Goal: Task Accomplishment & Management: Manage account settings

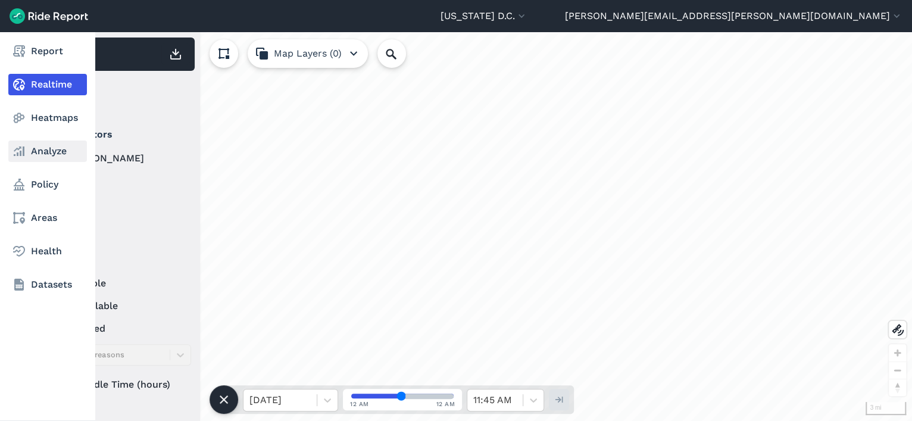
click at [37, 158] on link "Analyze" at bounding box center [47, 150] width 79 height 21
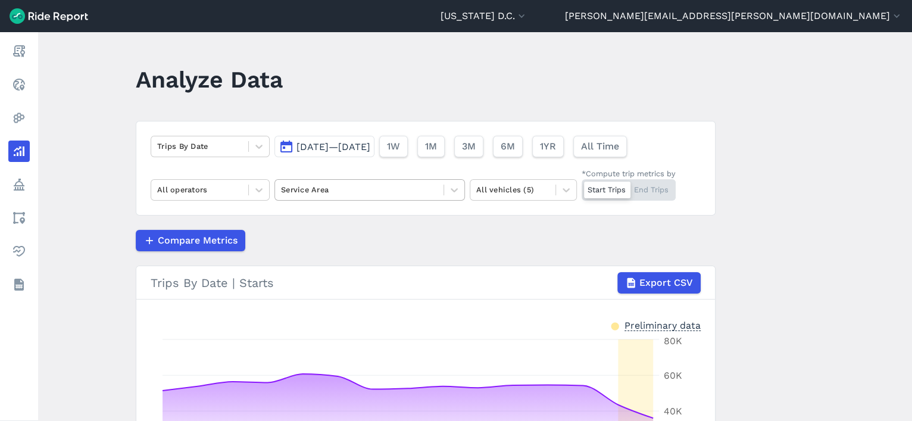
click at [317, 192] on div at bounding box center [359, 190] width 157 height 14
click at [591, 208] on div "Trips By Date [DATE]—[DATE] 1W 1M 3M 6M 1YR All Time All operators Service Area…" at bounding box center [426, 168] width 580 height 95
click at [429, 190] on div at bounding box center [359, 190] width 157 height 14
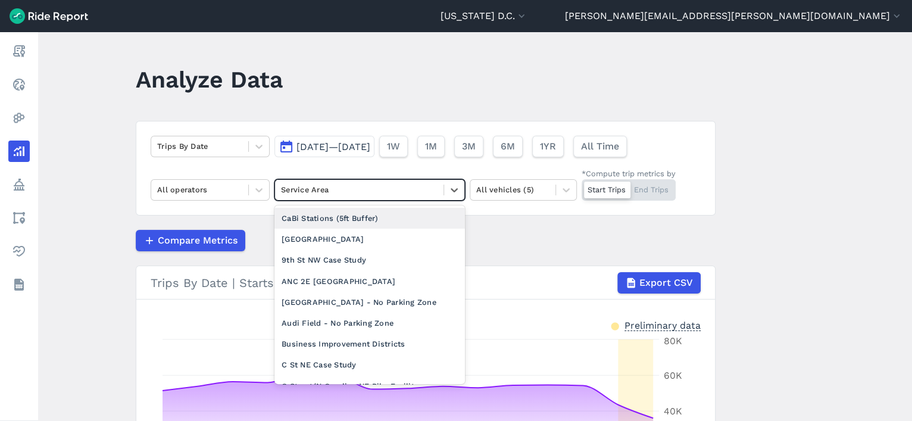
click at [429, 190] on div at bounding box center [359, 190] width 157 height 14
click at [448, 193] on icon at bounding box center [454, 190] width 12 height 12
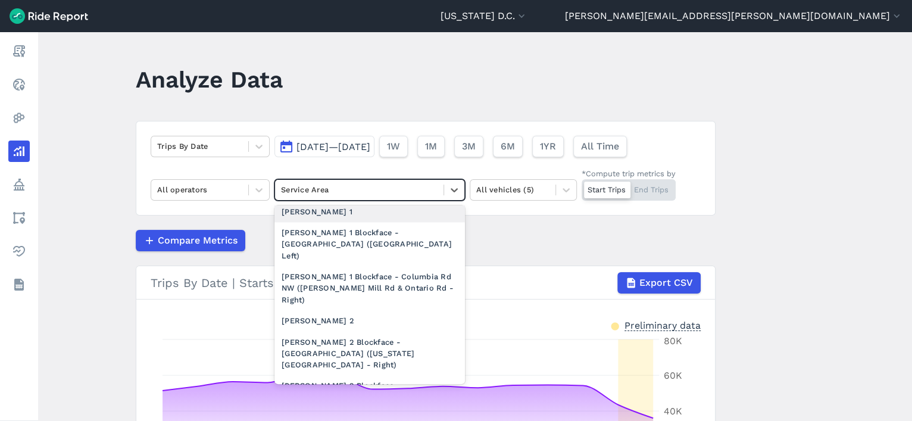
scroll to position [1283, 0]
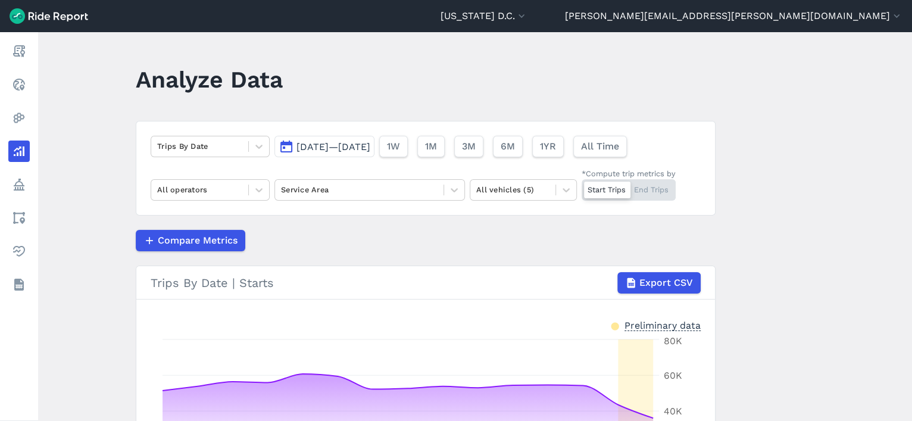
click at [709, 110] on main "Analyze Data Trips By Date [DATE]—[DATE] 1W 1M 3M 6M 1YR All Time All operators…" at bounding box center [475, 226] width 874 height 389
click at [348, 193] on div at bounding box center [359, 190] width 157 height 14
click at [162, 238] on span "Compare Metrics" at bounding box center [197, 240] width 80 height 14
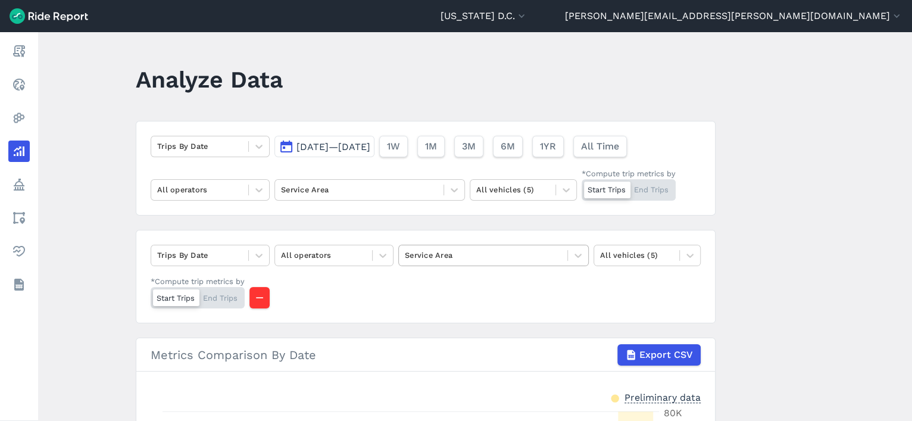
click at [426, 252] on div at bounding box center [483, 255] width 157 height 14
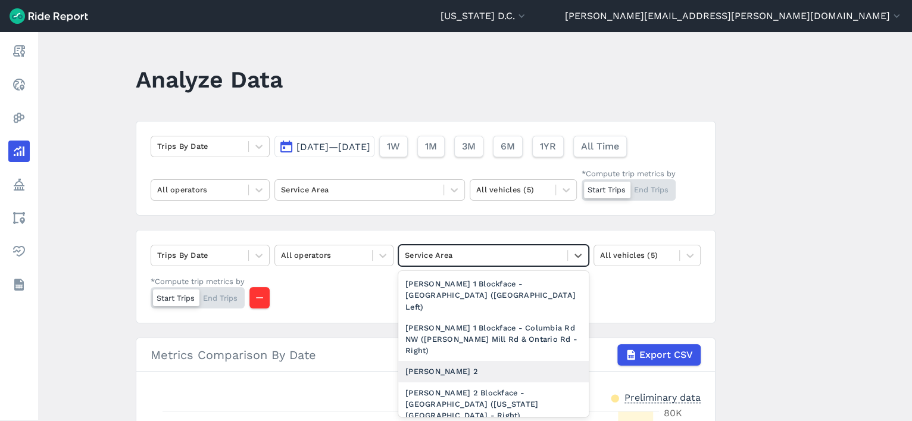
scroll to position [1299, 0]
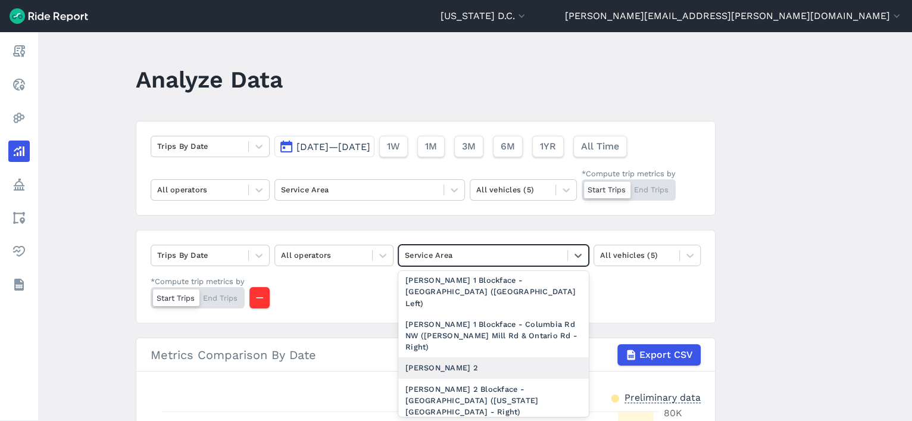
click at [445, 357] on div "[PERSON_NAME] 2" at bounding box center [493, 367] width 190 height 21
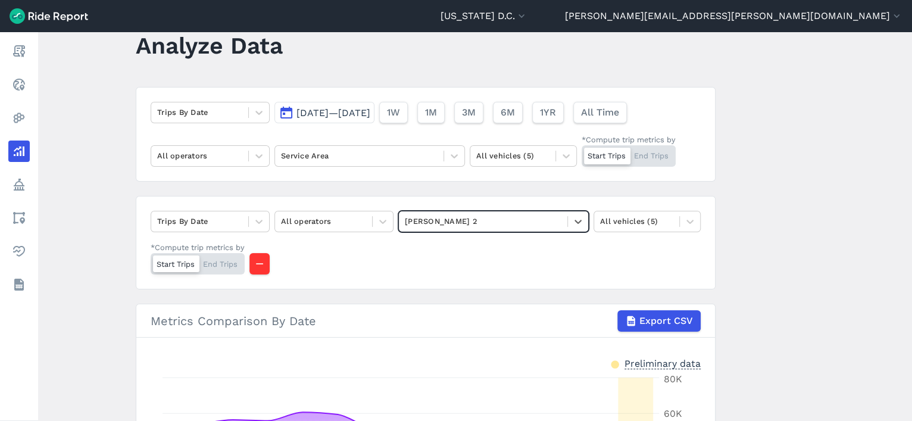
scroll to position [35, 0]
click at [370, 107] on span "[DATE]—[DATE]" at bounding box center [333, 111] width 74 height 11
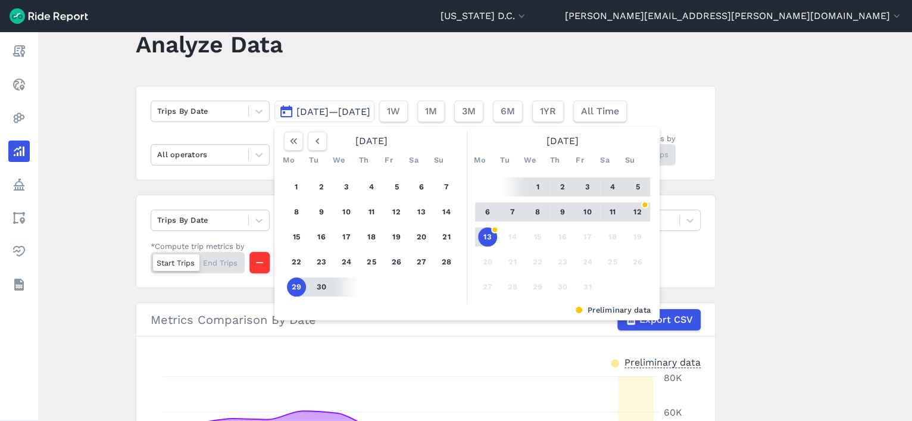
click at [486, 235] on button "13" at bounding box center [487, 236] width 19 height 19
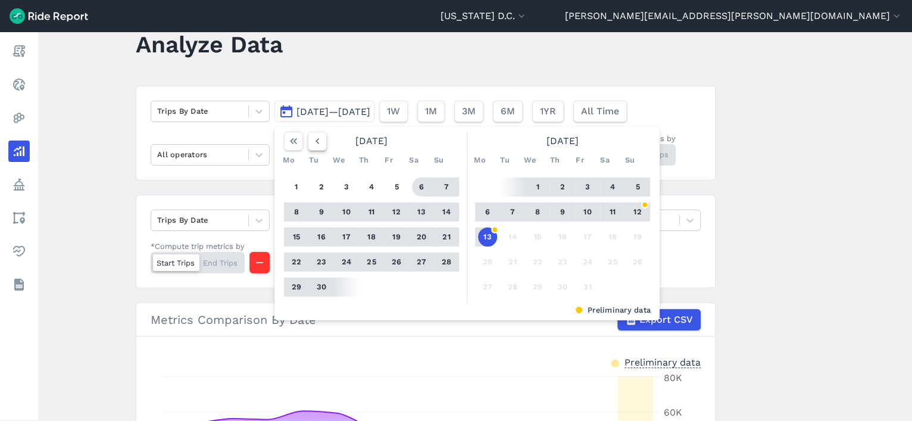
click at [322, 143] on button "button" at bounding box center [317, 141] width 19 height 19
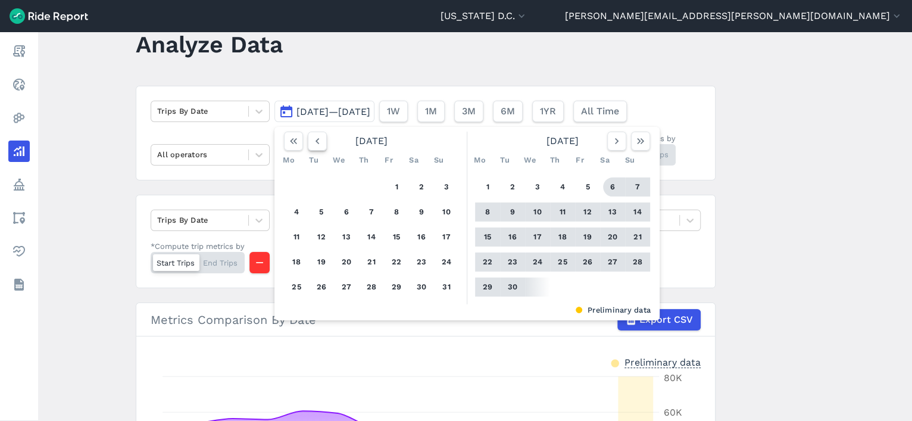
click at [322, 143] on button "button" at bounding box center [317, 141] width 19 height 19
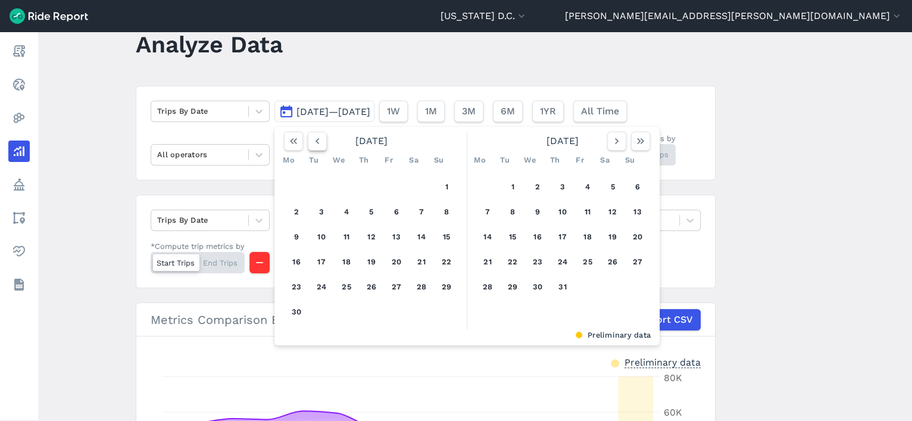
click at [322, 143] on button "button" at bounding box center [317, 141] width 19 height 19
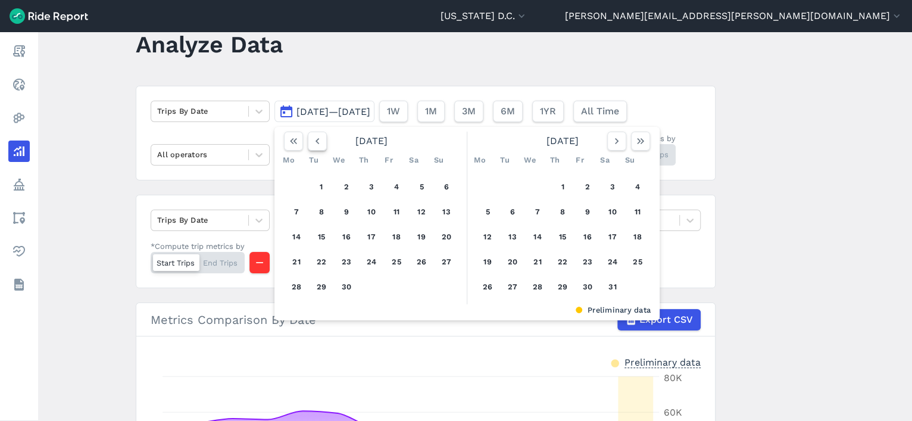
click at [322, 143] on button "button" at bounding box center [317, 141] width 19 height 19
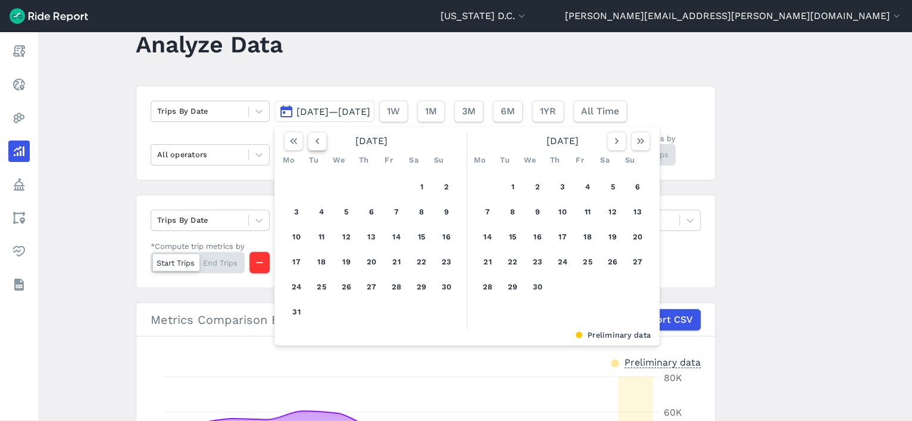
click at [322, 143] on button "button" at bounding box center [317, 141] width 19 height 19
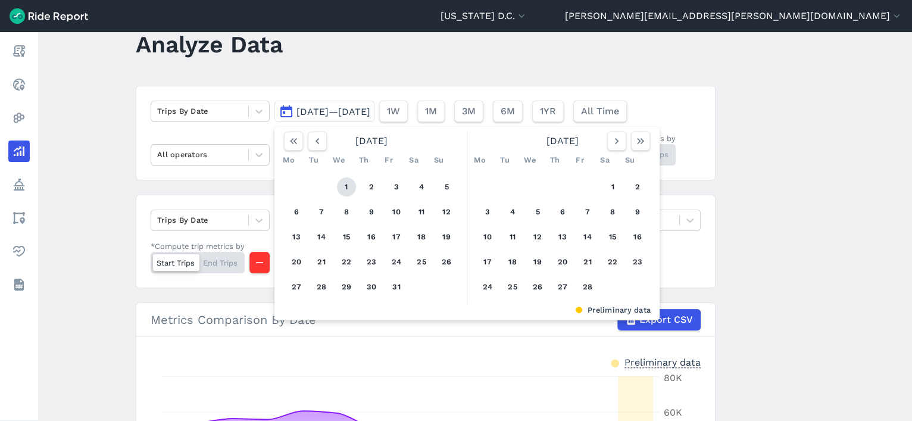
click at [346, 180] on button "1" at bounding box center [346, 186] width 19 height 19
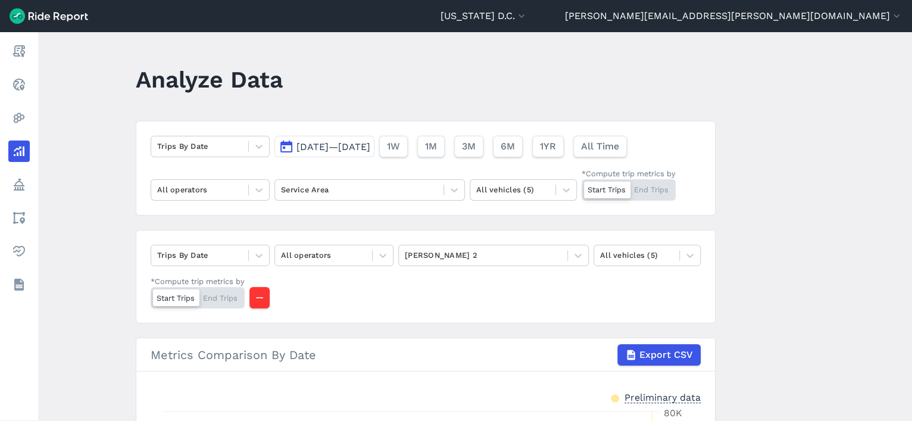
click at [838, 161] on main "Analyze Data Trips By Date [DATE]—[DATE] 1W 1M 3M 6M 1YR All Time All operators…" at bounding box center [475, 226] width 874 height 389
click at [527, 21] on button "[US_STATE] D.C." at bounding box center [484, 16] width 87 height 14
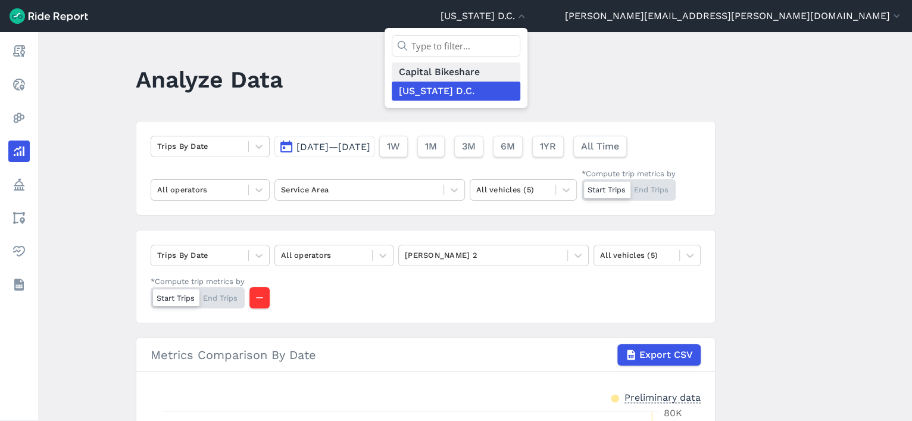
click at [520, 67] on link "Capital Bikeshare" at bounding box center [456, 72] width 129 height 19
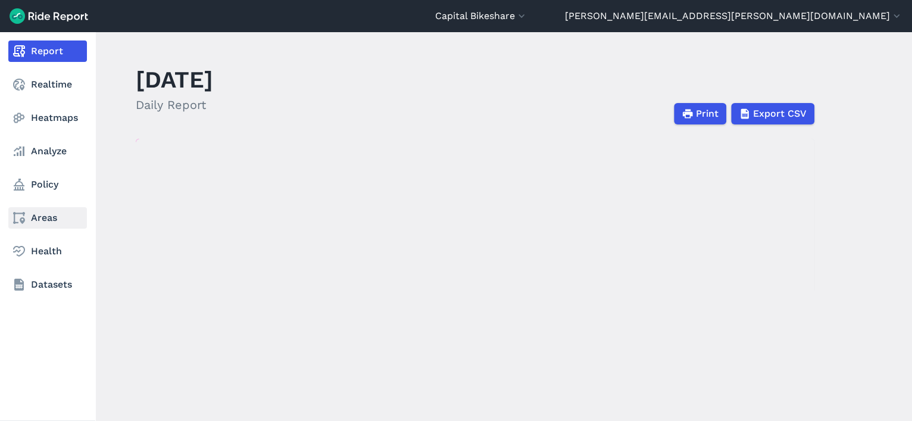
click at [38, 220] on link "Areas" at bounding box center [47, 217] width 79 height 21
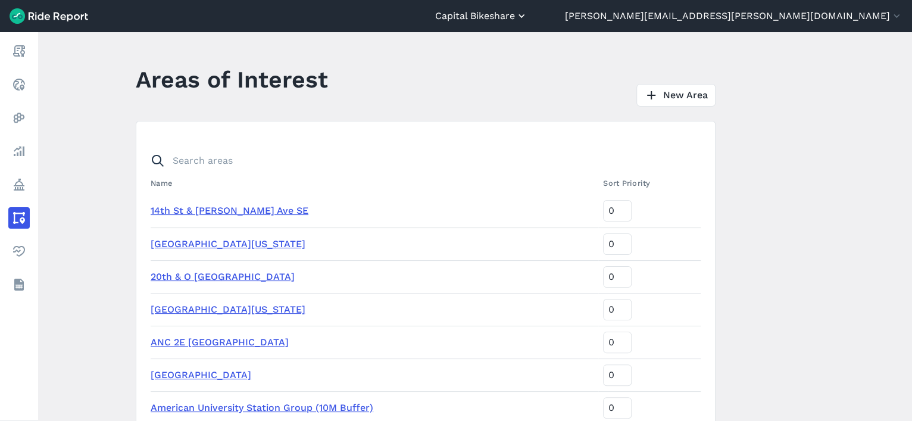
click at [527, 17] on button "Capital Bikeshare" at bounding box center [481, 16] width 92 height 14
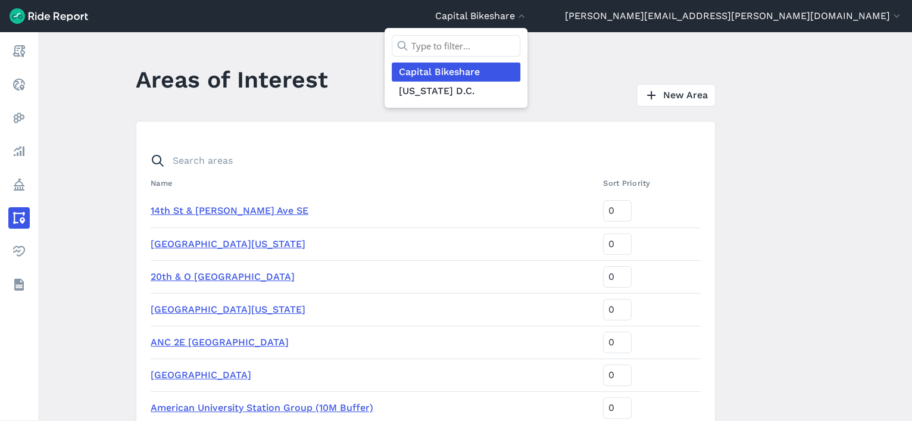
click at [798, 11] on div at bounding box center [456, 210] width 912 height 421
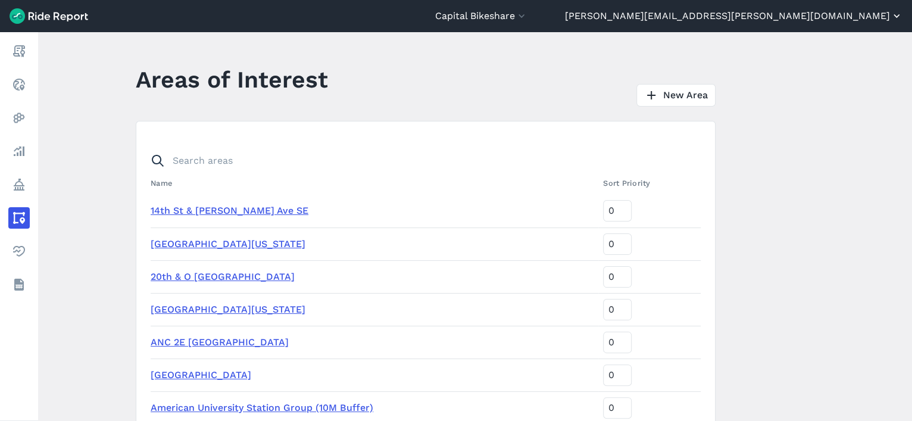
click at [820, 20] on button "[PERSON_NAME][EMAIL_ADDRESS][PERSON_NAME][DOMAIN_NAME]" at bounding box center [734, 16] width 338 height 14
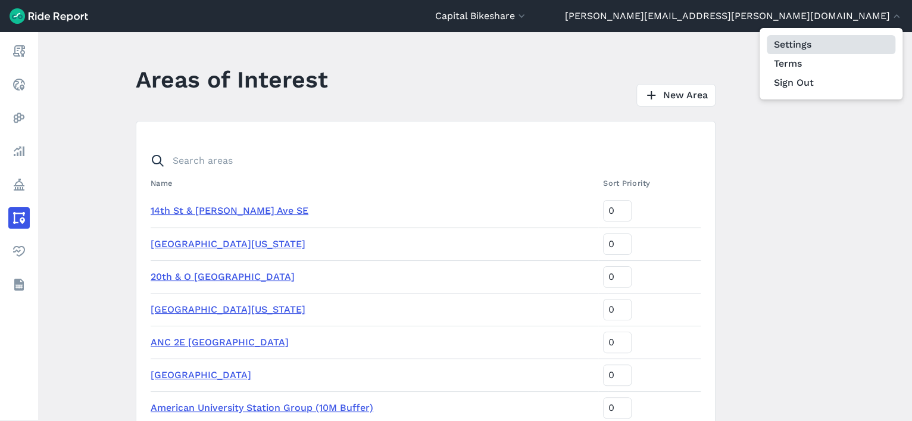
click at [814, 48] on link "Settings" at bounding box center [831, 44] width 129 height 19
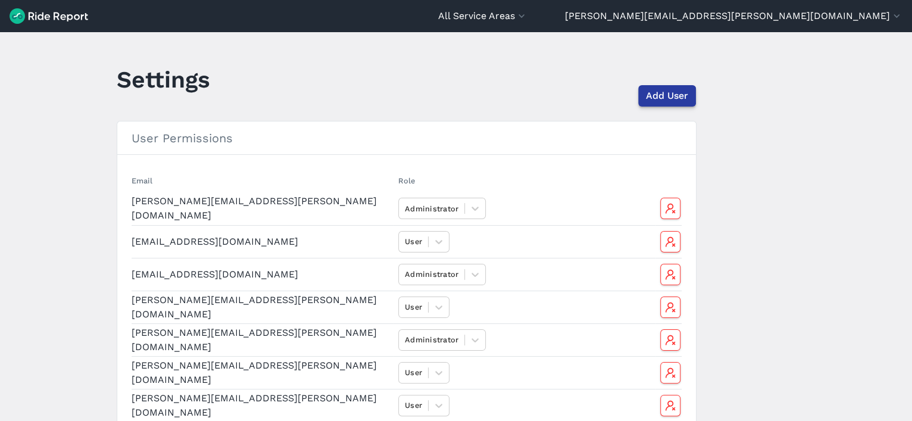
click at [671, 96] on span "Add User" at bounding box center [667, 96] width 42 height 14
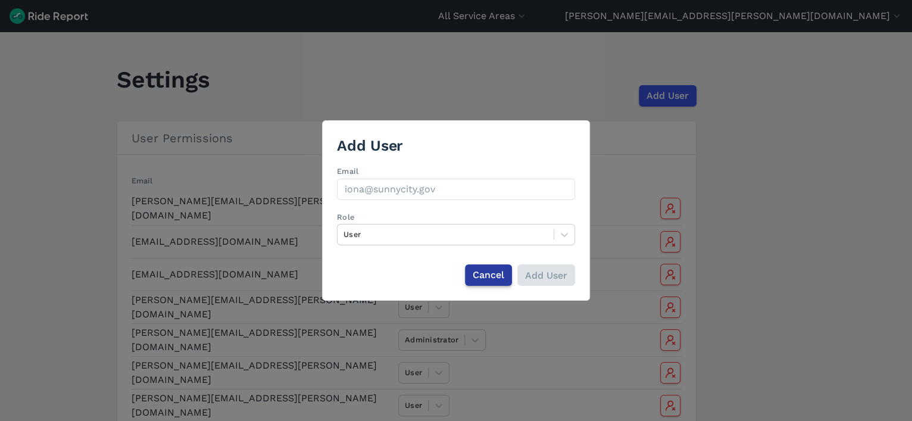
click at [486, 274] on span "Cancel" at bounding box center [489, 275] width 32 height 14
